Goal: Transaction & Acquisition: Purchase product/service

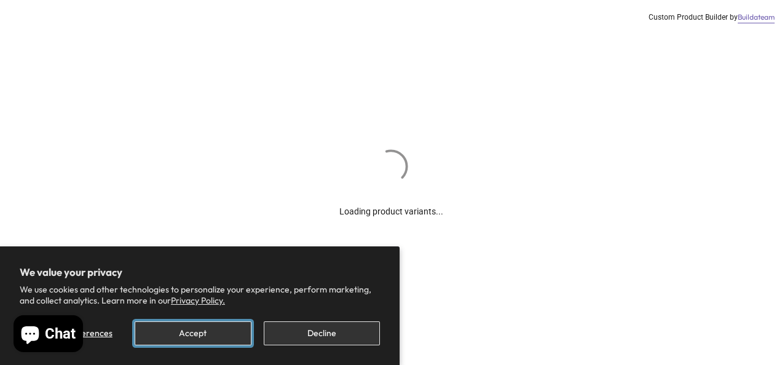
click at [204, 335] on button "Accept" at bounding box center [193, 333] width 116 height 24
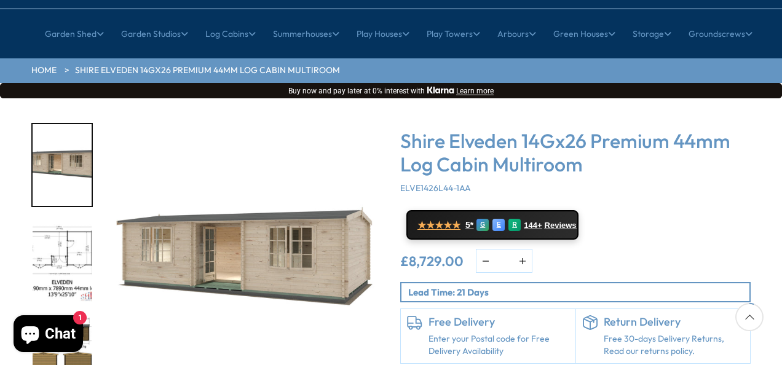
scroll to position [123, 0]
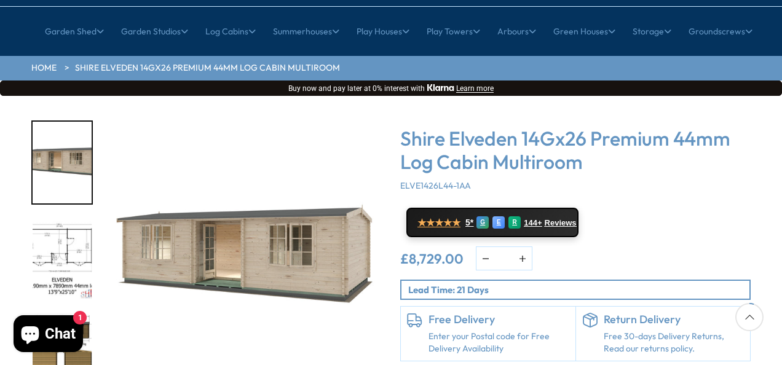
click at [76, 218] on img "2 / 10" at bounding box center [62, 259] width 59 height 82
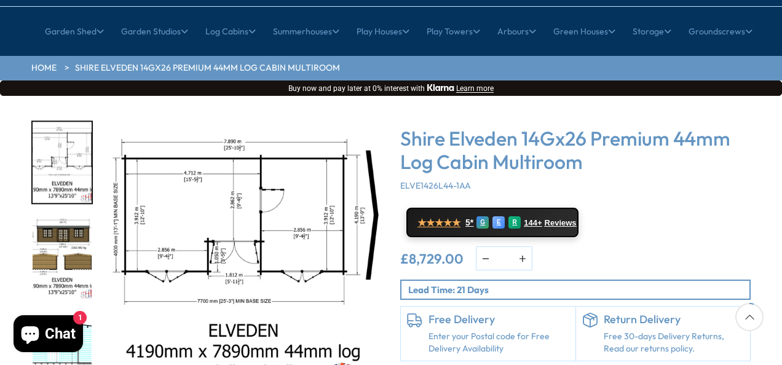
click at [73, 218] on img "3 / 10" at bounding box center [62, 259] width 59 height 82
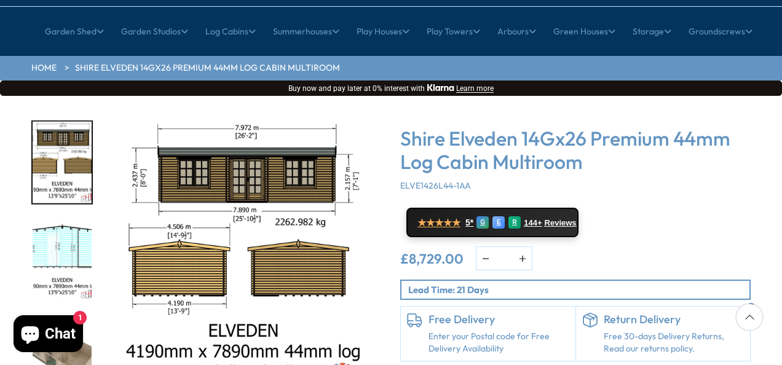
click at [57, 314] on img "5 / 10" at bounding box center [62, 355] width 59 height 82
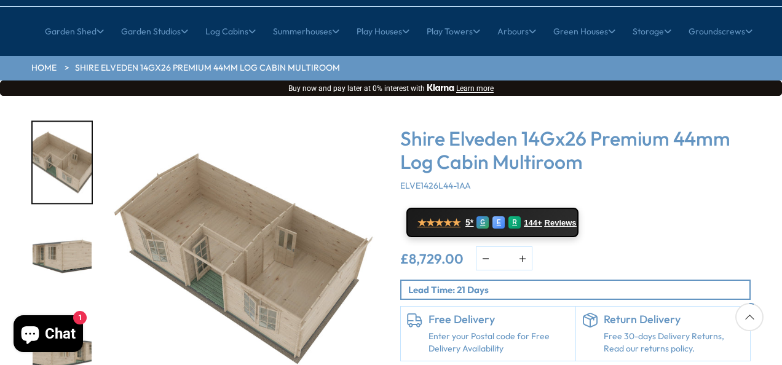
click at [60, 218] on img "6 / 10" at bounding box center [62, 259] width 59 height 82
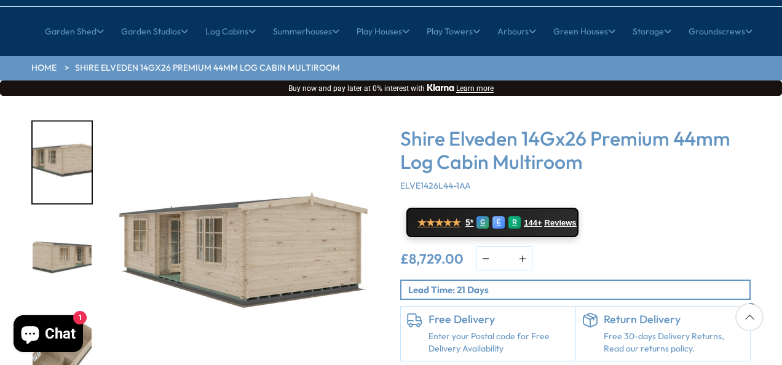
click at [71, 314] on img "8 / 10" at bounding box center [62, 355] width 59 height 82
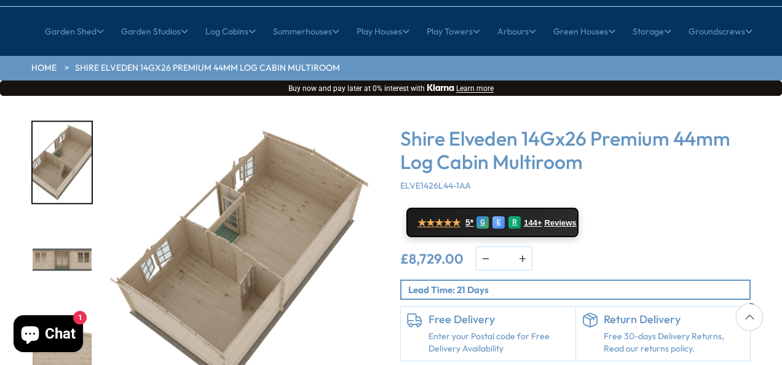
click at [71, 314] on img "10 / 10" at bounding box center [62, 355] width 59 height 82
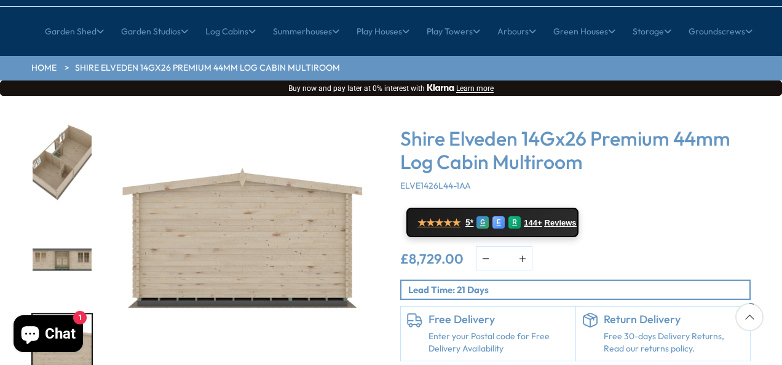
click at [84, 218] on img "9 / 10" at bounding box center [62, 259] width 59 height 82
